Goal: Task Accomplishment & Management: Manage account settings

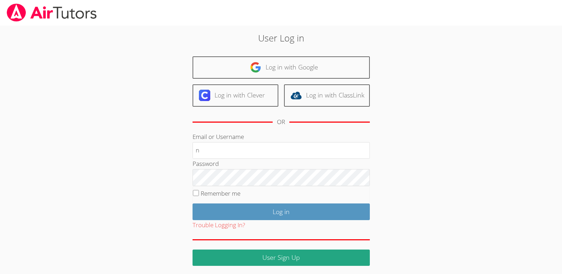
type input "[EMAIL_ADDRESS][DOMAIN_NAME]"
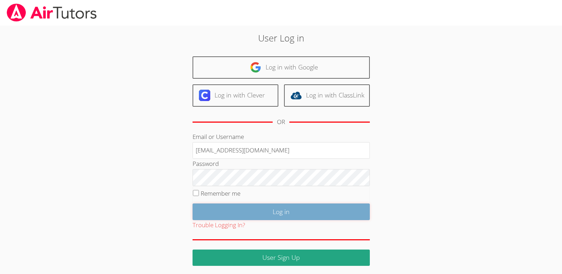
click at [283, 211] on input "Log in" at bounding box center [281, 211] width 177 height 17
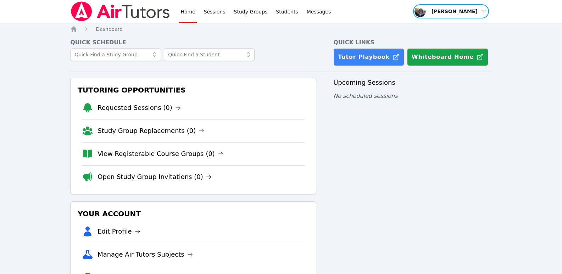
click at [483, 10] on span "button" at bounding box center [450, 12] width 77 height 16
click at [435, 40] on button "Logout" at bounding box center [453, 40] width 68 height 13
